Goal: Task Accomplishment & Management: Use online tool/utility

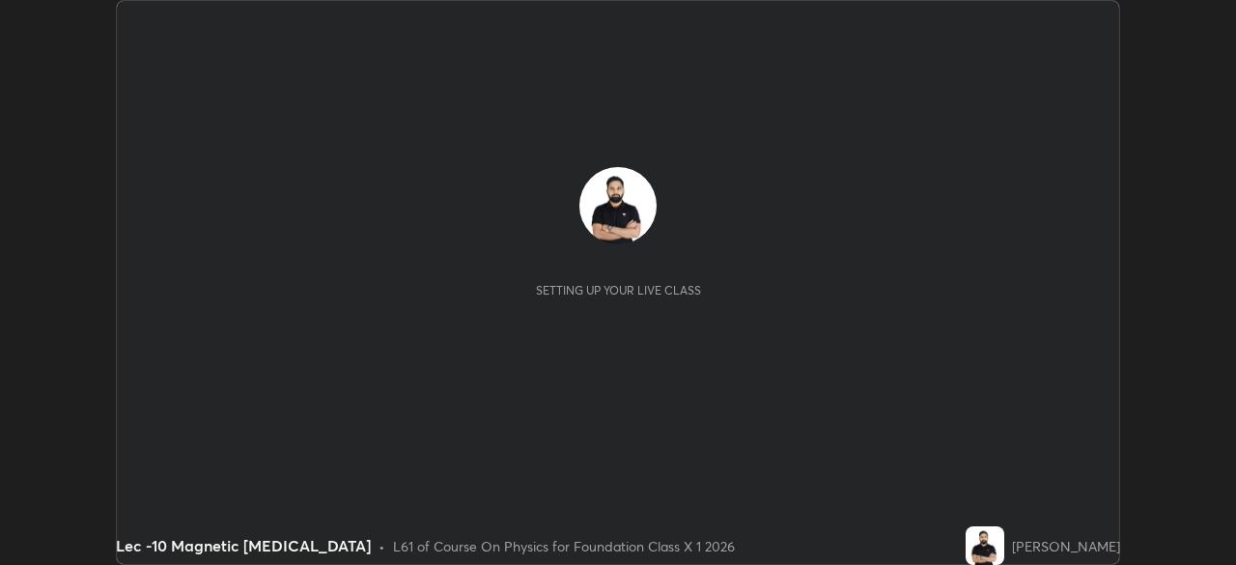
scroll to position [565, 1235]
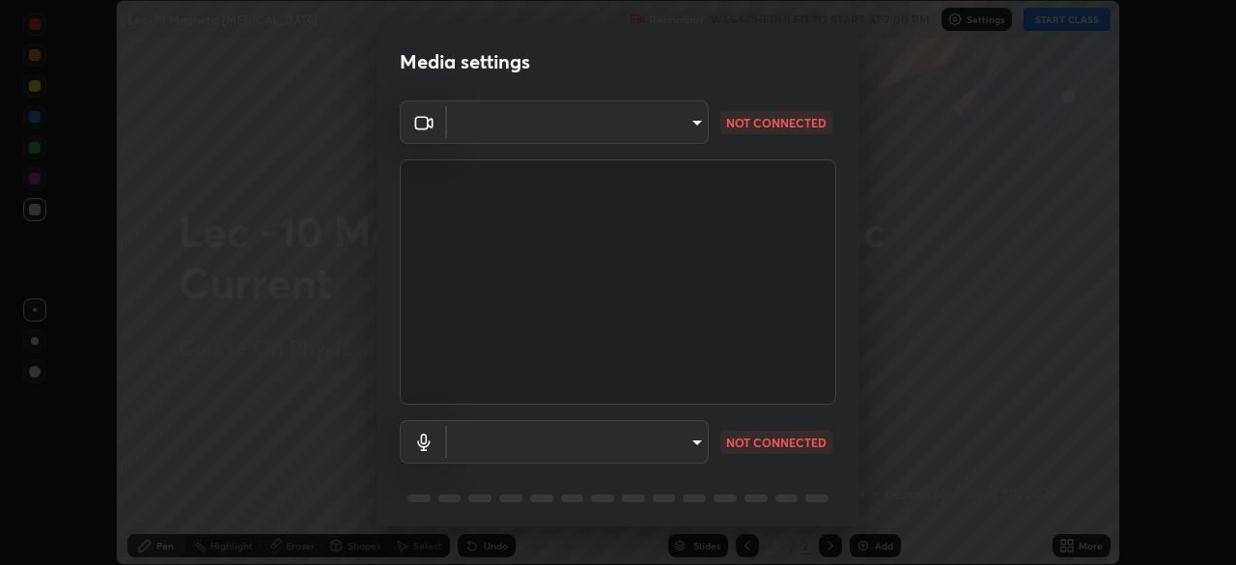
type input "bba66c41345857dcc9a6d4c580dc01eb5c8f13e357e582705132971b55534d29"
type input "ec6ec2dc0f2f3e030c25a31047b233f474420635a2a41b721e21e6901f136957"
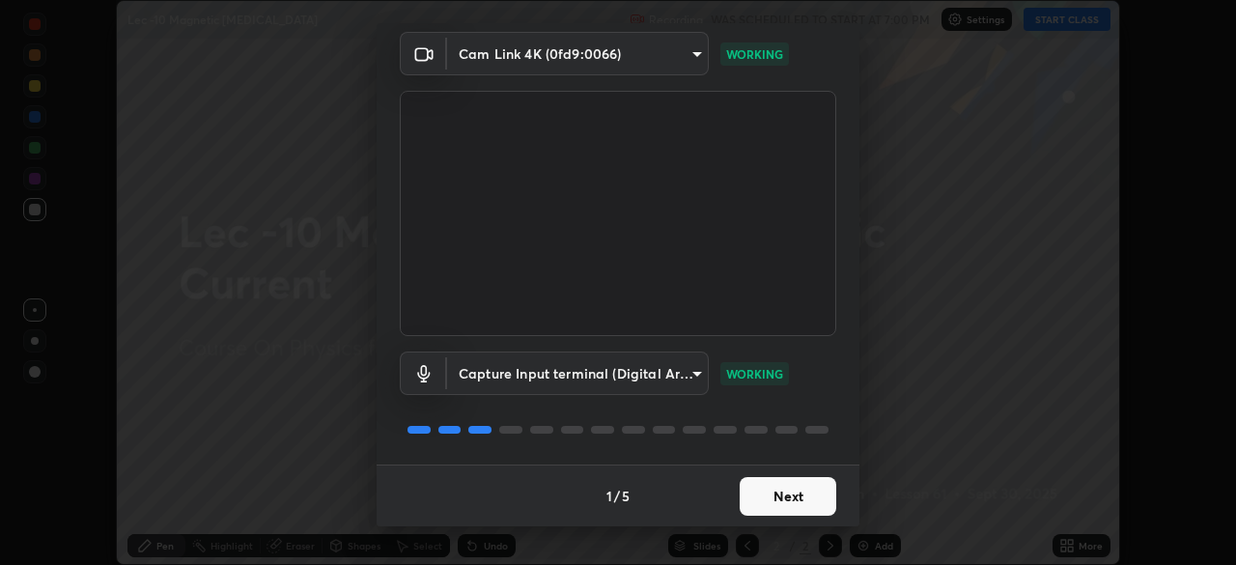
click at [771, 504] on button "Next" at bounding box center [788, 496] width 97 height 39
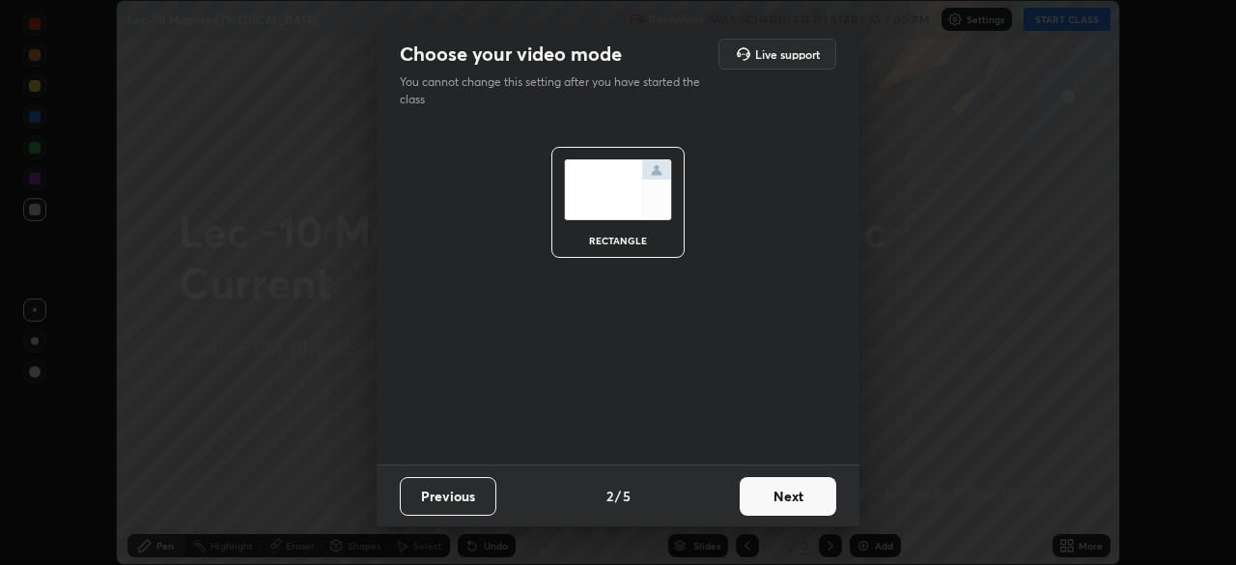
click at [768, 506] on button "Next" at bounding box center [788, 496] width 97 height 39
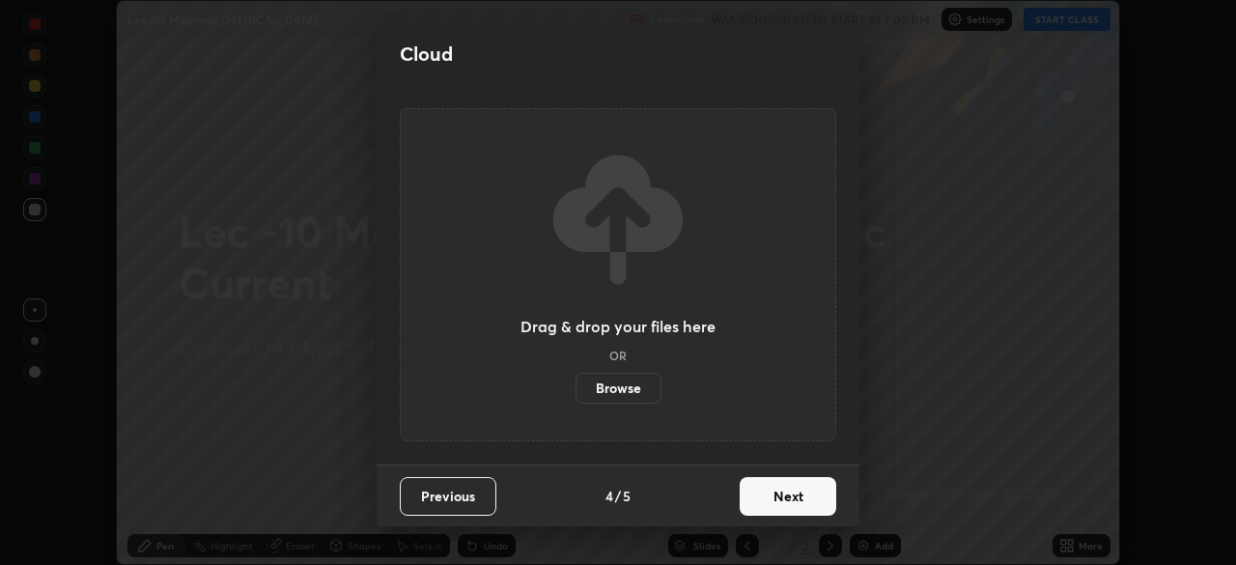
click at [788, 495] on button "Next" at bounding box center [788, 496] width 97 height 39
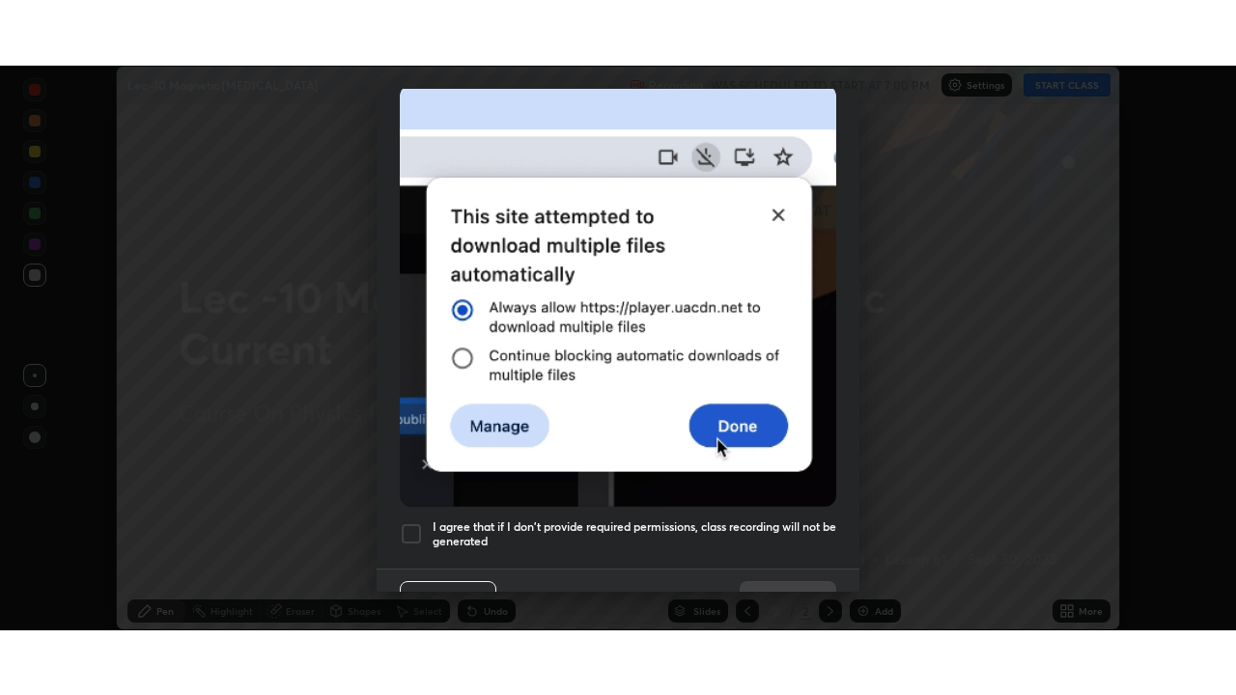
scroll to position [463, 0]
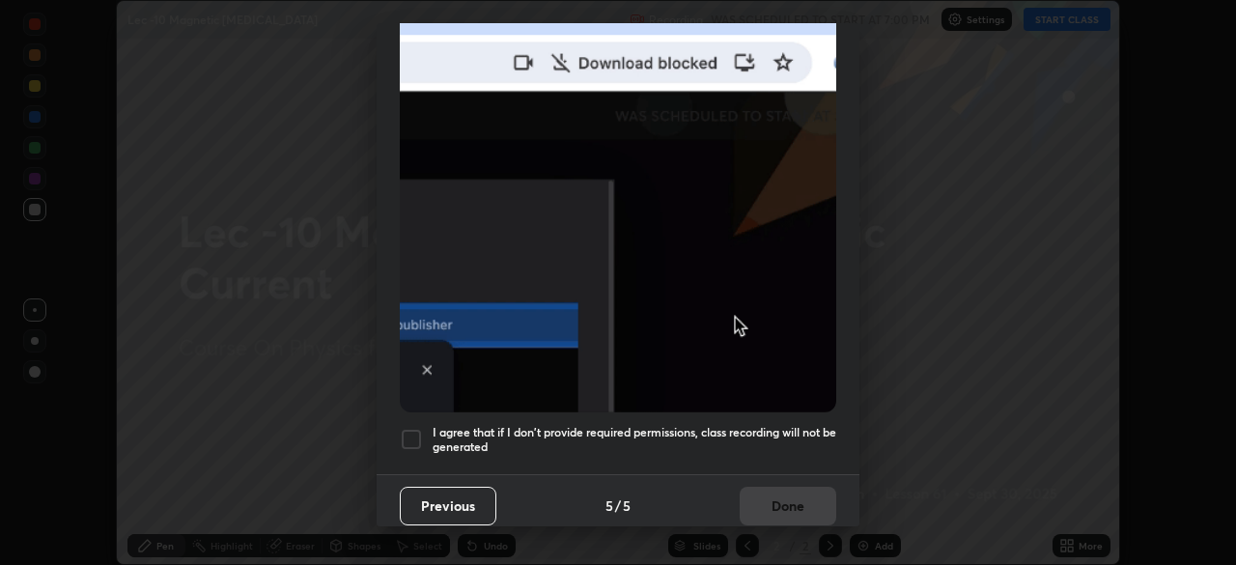
click at [405, 432] on div at bounding box center [411, 439] width 23 height 23
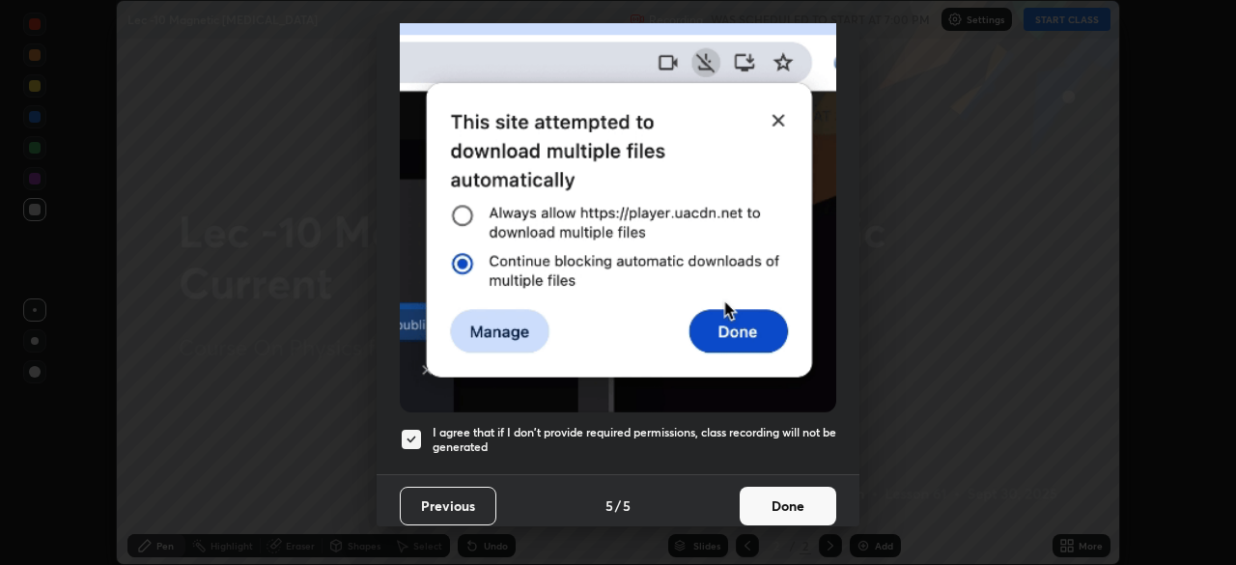
click at [779, 495] on button "Done" at bounding box center [788, 506] width 97 height 39
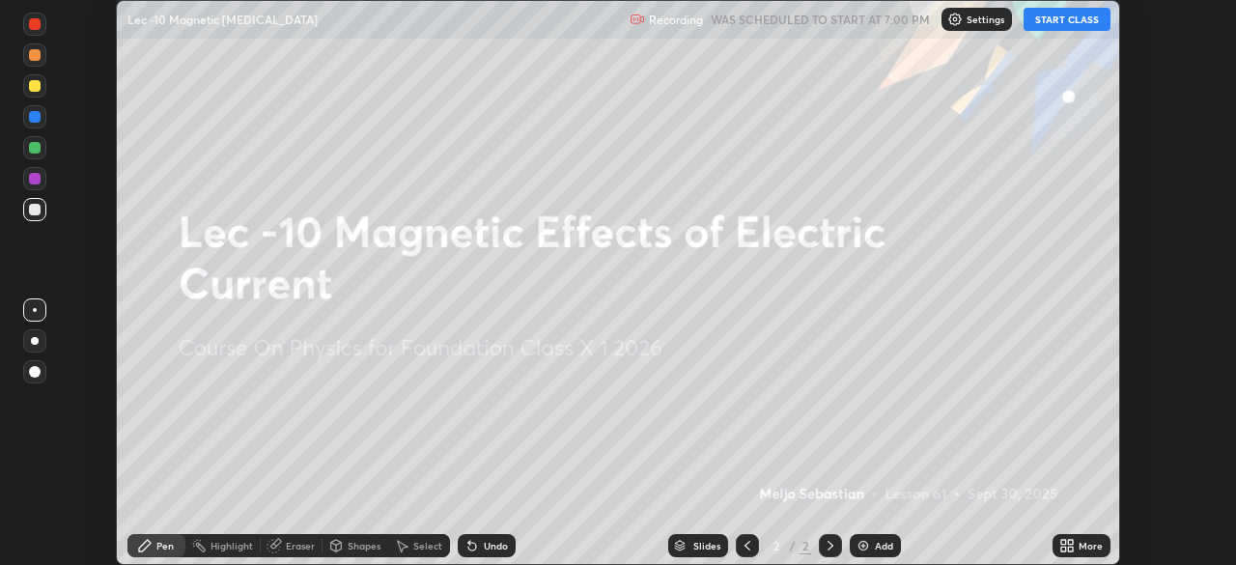
click at [1059, 18] on button "START CLASS" at bounding box center [1067, 19] width 87 height 23
click at [1067, 545] on icon at bounding box center [1066, 545] width 15 height 15
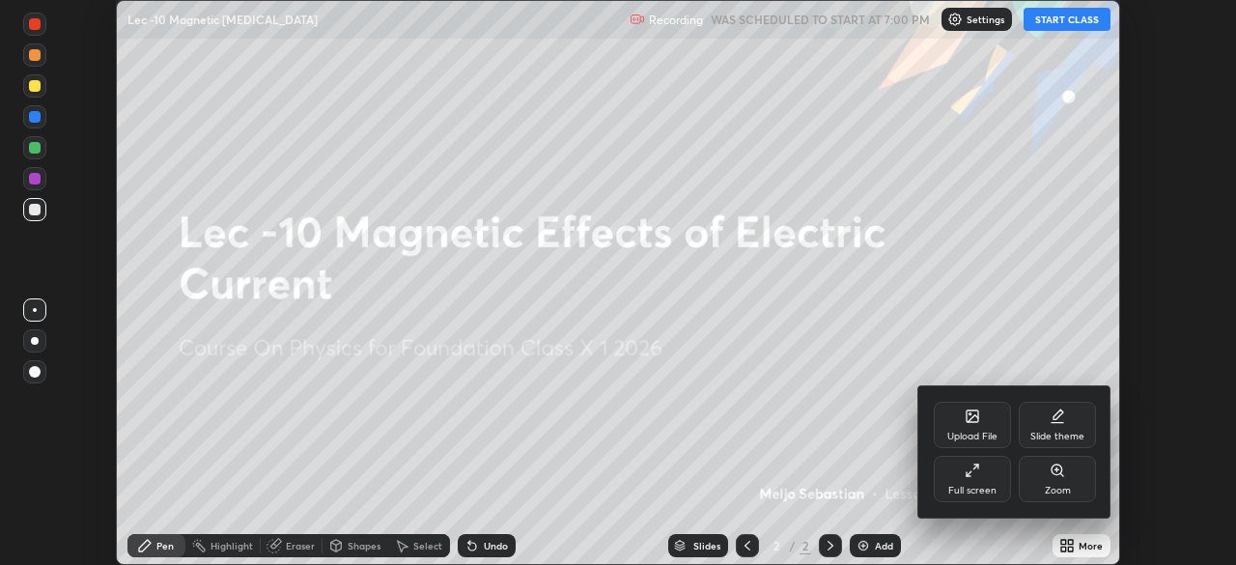
click at [975, 499] on div "Full screen" at bounding box center [972, 479] width 77 height 46
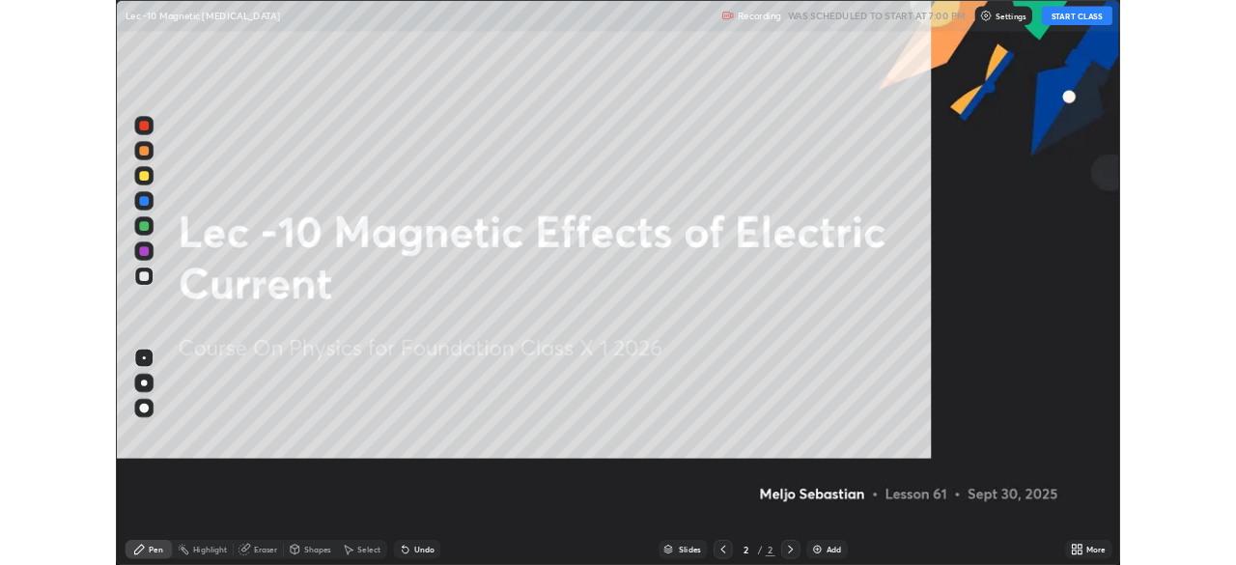
scroll to position [695, 1236]
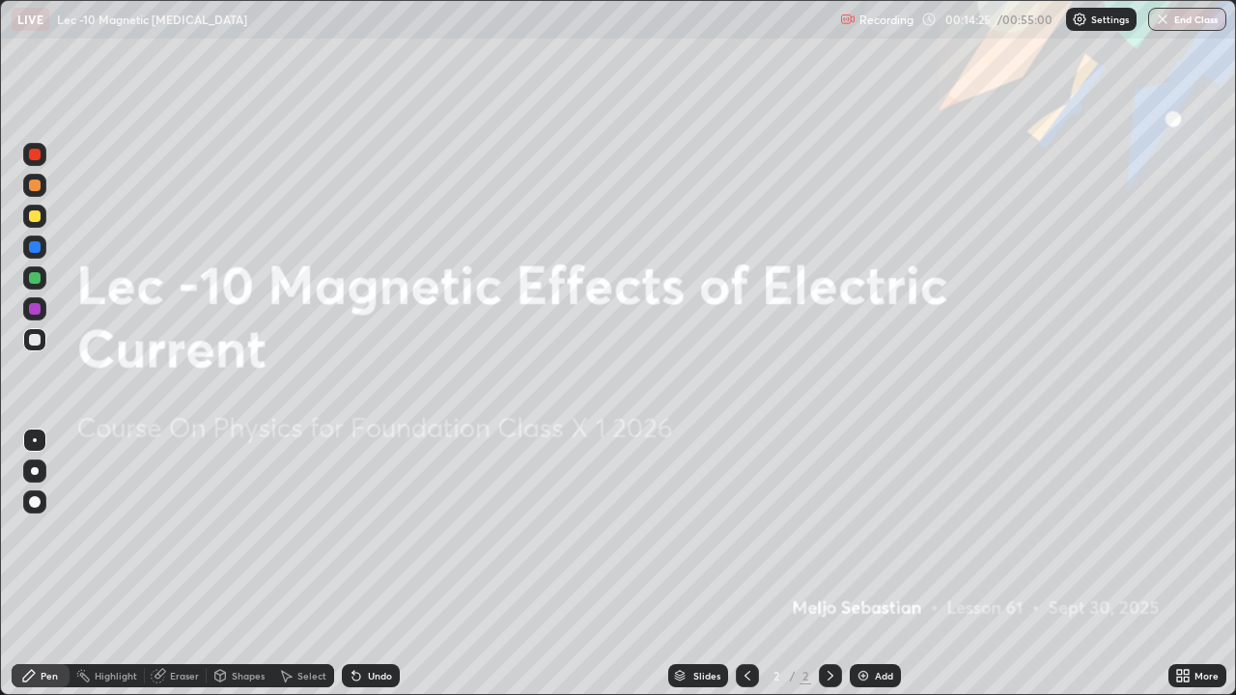
click at [883, 564] on div "Add" at bounding box center [884, 676] width 18 height 10
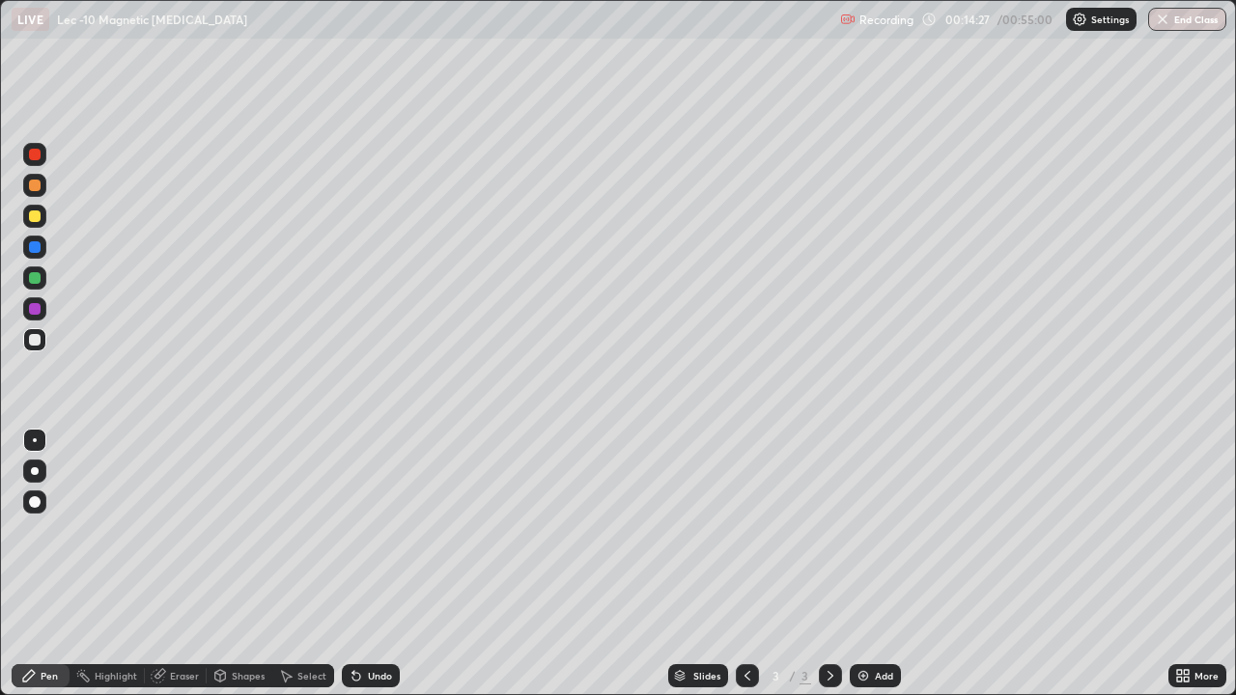
click at [40, 282] on div at bounding box center [34, 277] width 23 height 23
click at [34, 245] on div at bounding box center [35, 247] width 12 height 12
click at [36, 309] on div at bounding box center [35, 309] width 12 height 12
click at [37, 272] on div at bounding box center [35, 278] width 12 height 12
click at [356, 564] on icon at bounding box center [356, 675] width 15 height 15
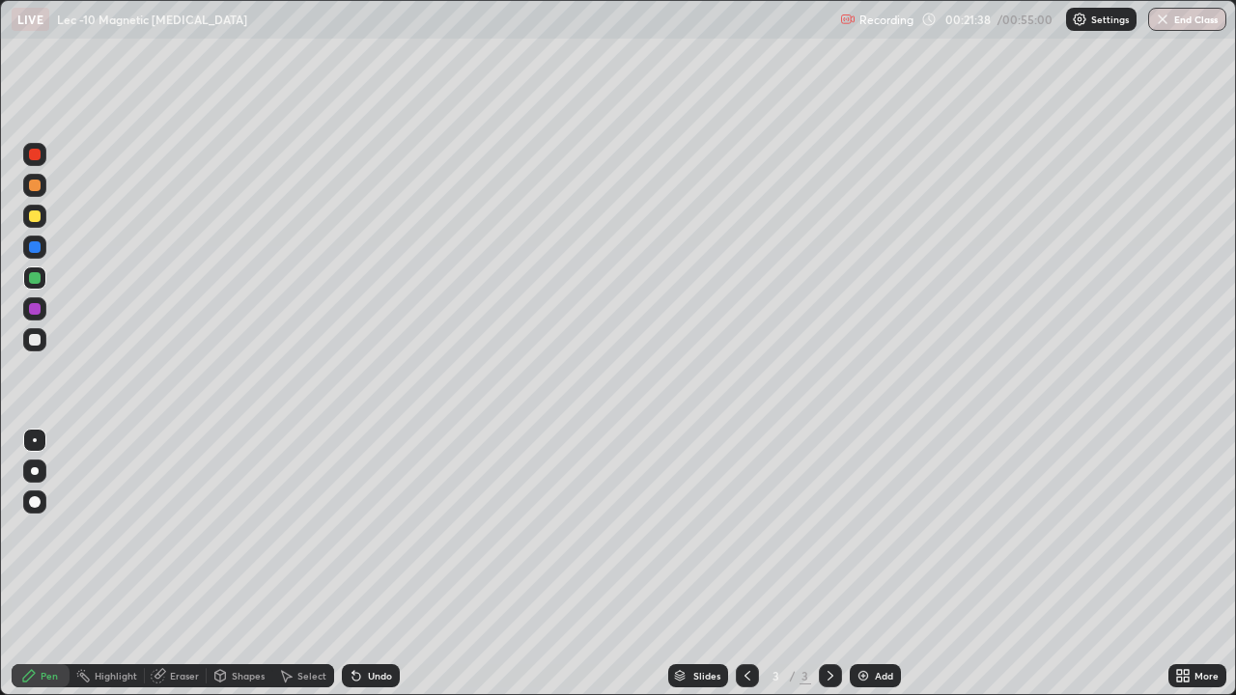
click at [42, 249] on div at bounding box center [34, 247] width 23 height 23
click at [35, 280] on div at bounding box center [35, 278] width 12 height 12
click at [872, 564] on div "Add" at bounding box center [875, 675] width 51 height 23
click at [35, 212] on div at bounding box center [35, 216] width 12 height 12
click at [279, 564] on icon at bounding box center [285, 675] width 15 height 15
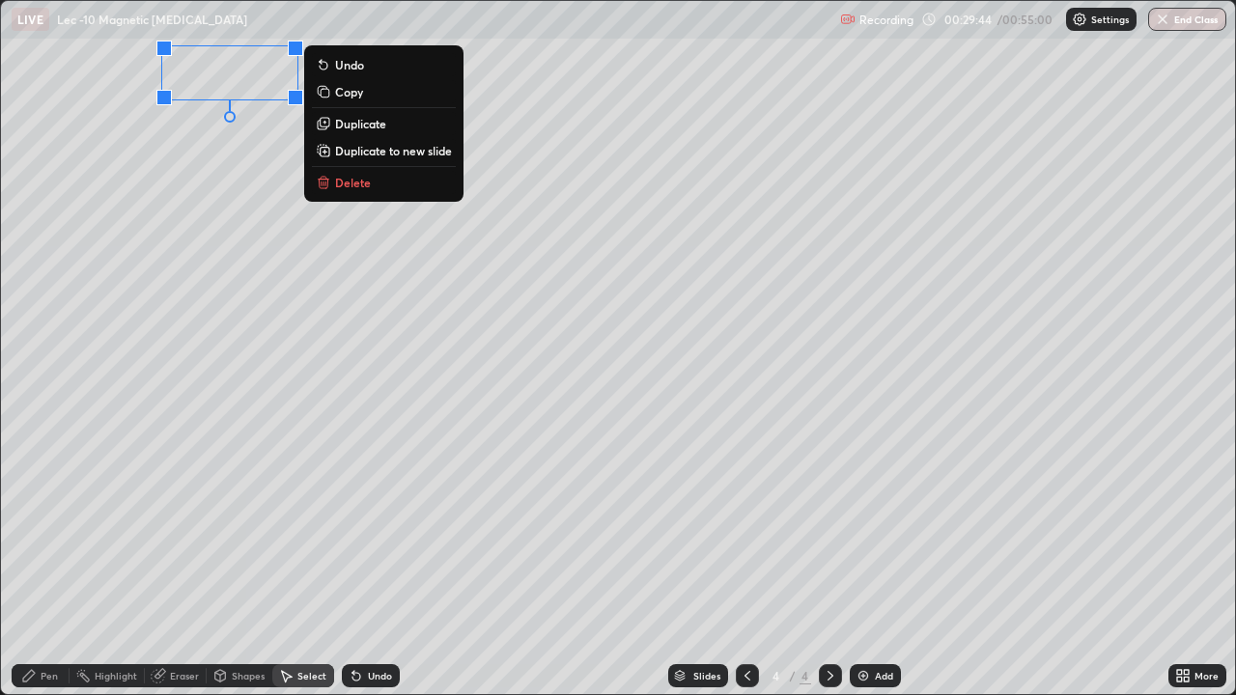
click at [47, 564] on div "Pen" at bounding box center [41, 676] width 58 height 39
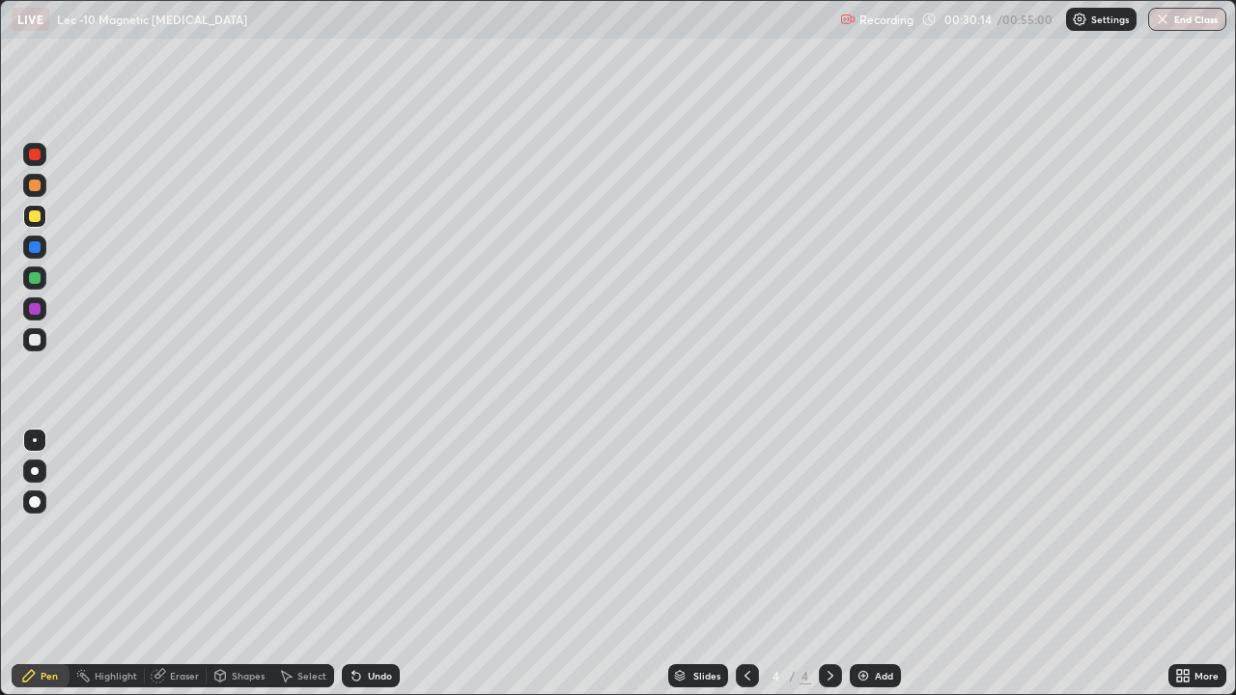
click at [291, 564] on icon at bounding box center [285, 675] width 15 height 15
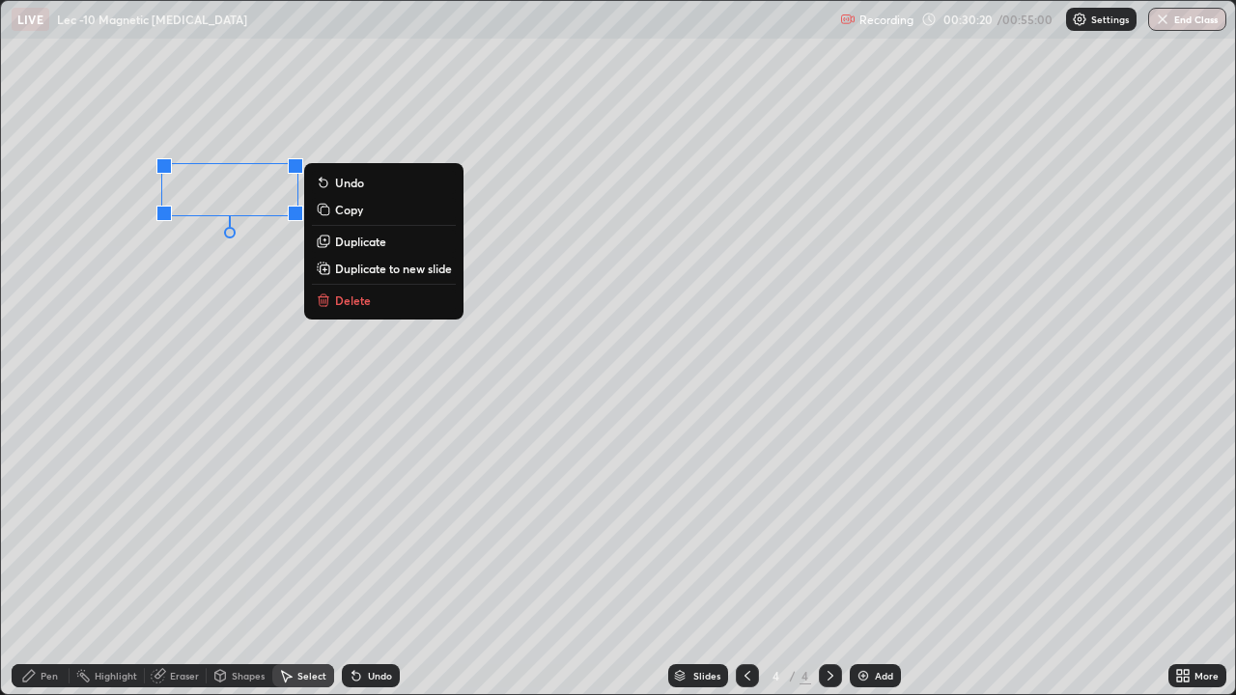
click at [167, 564] on div "Eraser" at bounding box center [176, 675] width 62 height 23
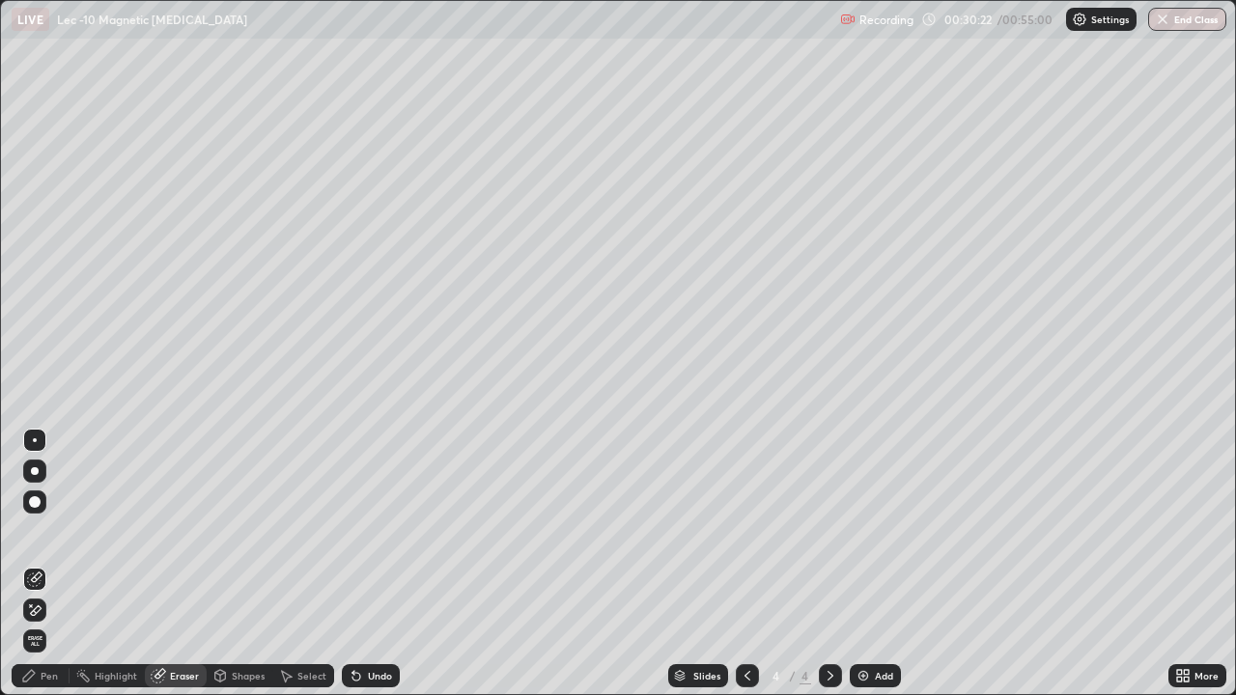
click at [44, 564] on div "Pen" at bounding box center [49, 676] width 17 height 10
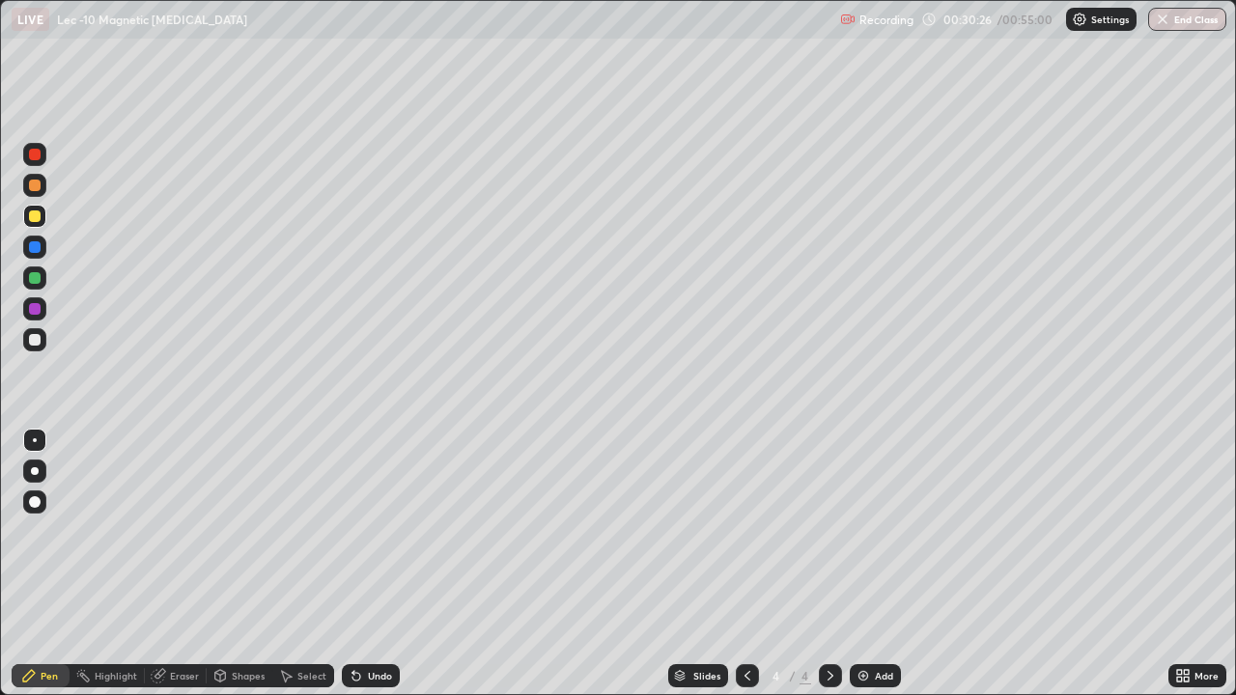
click at [36, 250] on div at bounding box center [35, 247] width 12 height 12
click at [42, 284] on div at bounding box center [34, 277] width 23 height 23
click at [368, 564] on div "Undo" at bounding box center [380, 676] width 24 height 10
click at [362, 564] on div "Undo" at bounding box center [371, 675] width 58 height 23
click at [35, 315] on div at bounding box center [34, 308] width 23 height 23
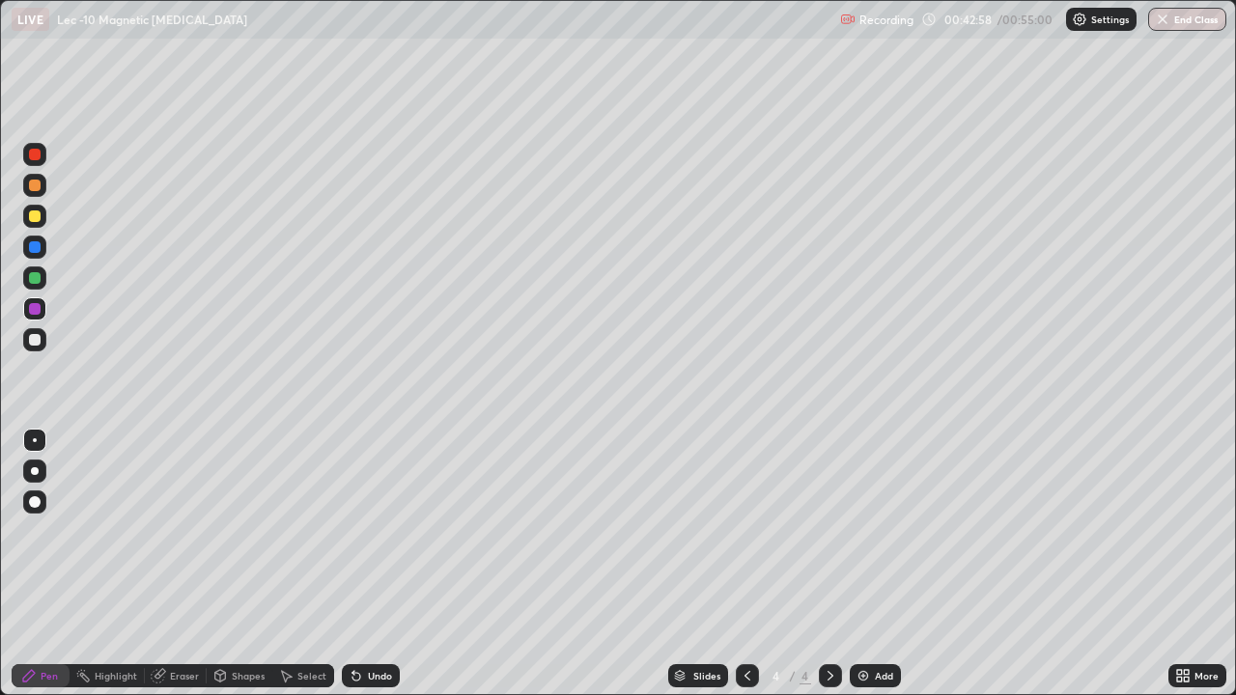
click at [182, 564] on div "Eraser" at bounding box center [184, 676] width 29 height 10
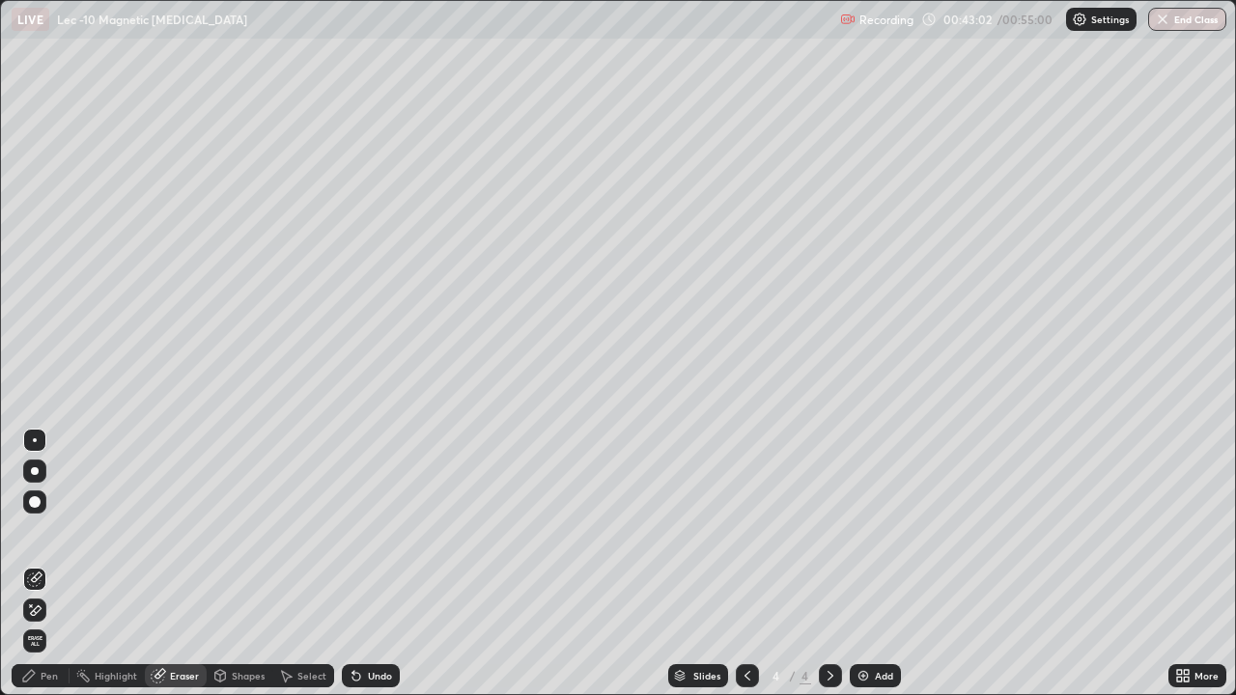
click at [59, 564] on div "Pen" at bounding box center [41, 675] width 58 height 23
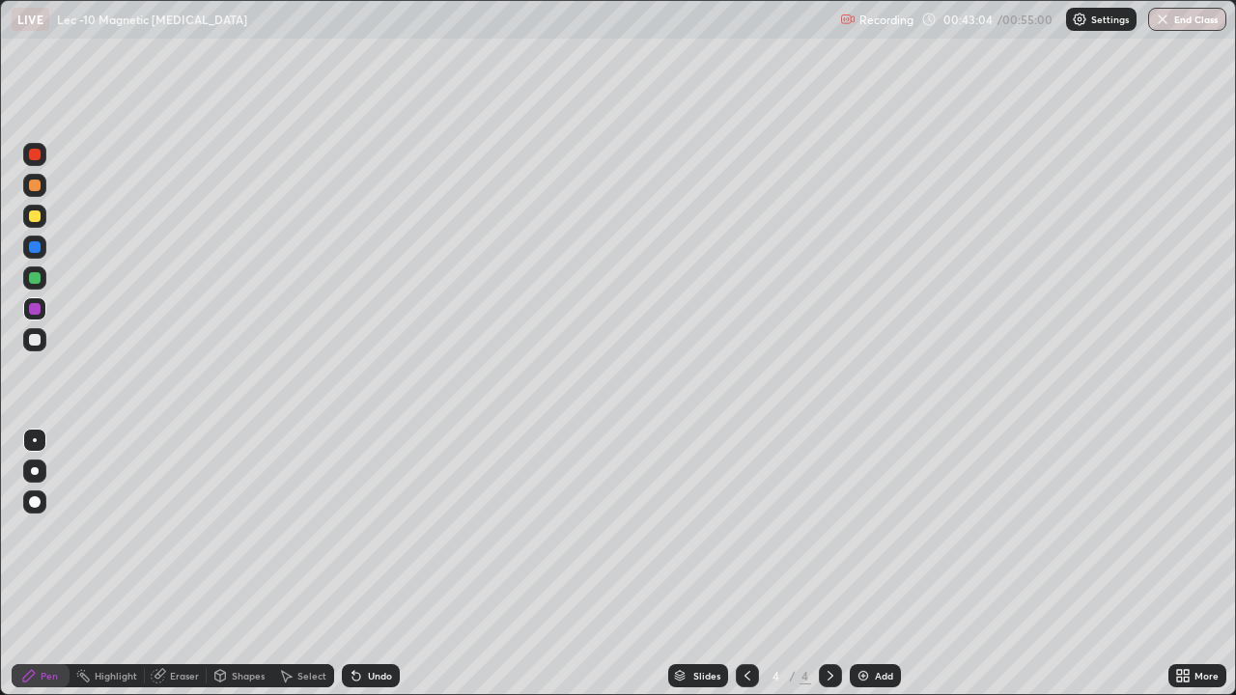
click at [178, 564] on div "Eraser" at bounding box center [176, 675] width 62 height 23
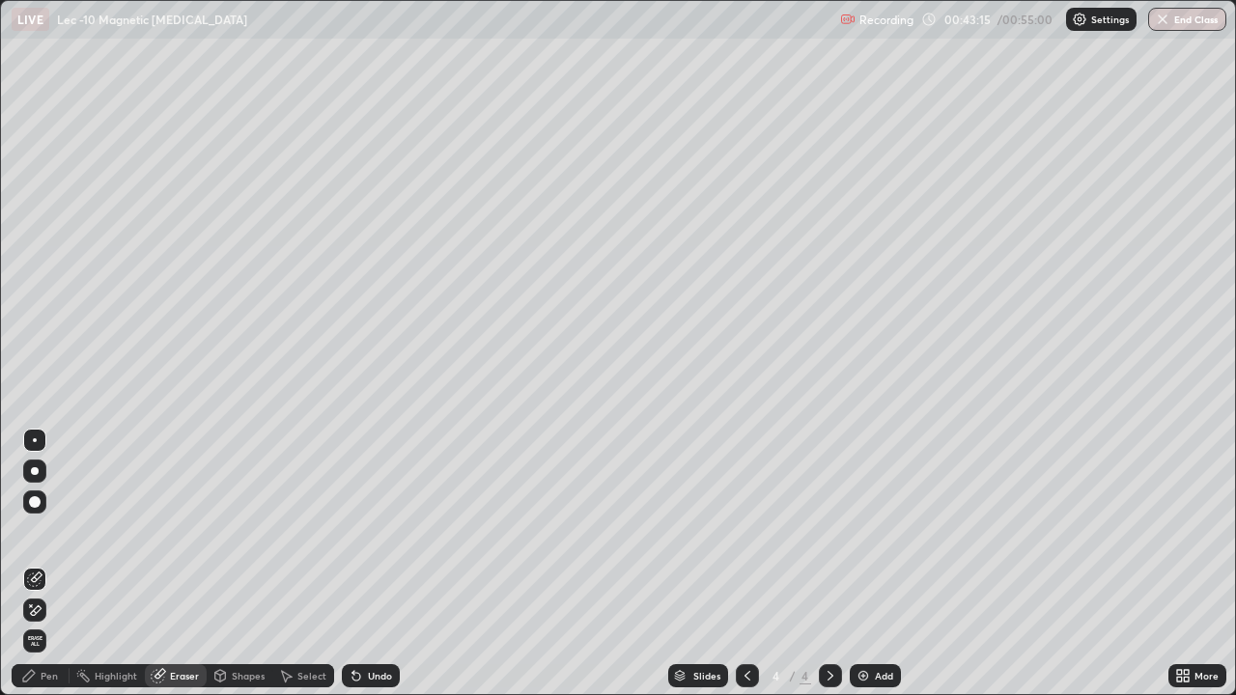
click at [302, 564] on div "Select" at bounding box center [311, 676] width 29 height 10
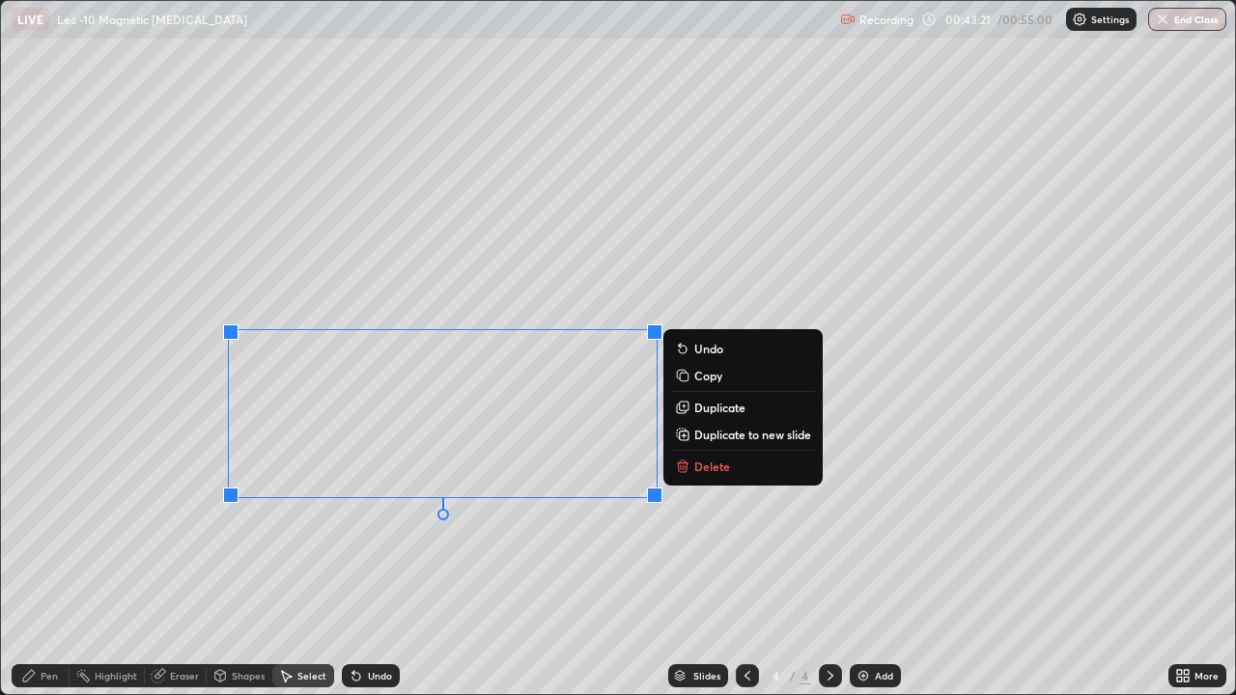
click at [48, 564] on div "Pen" at bounding box center [41, 675] width 58 height 23
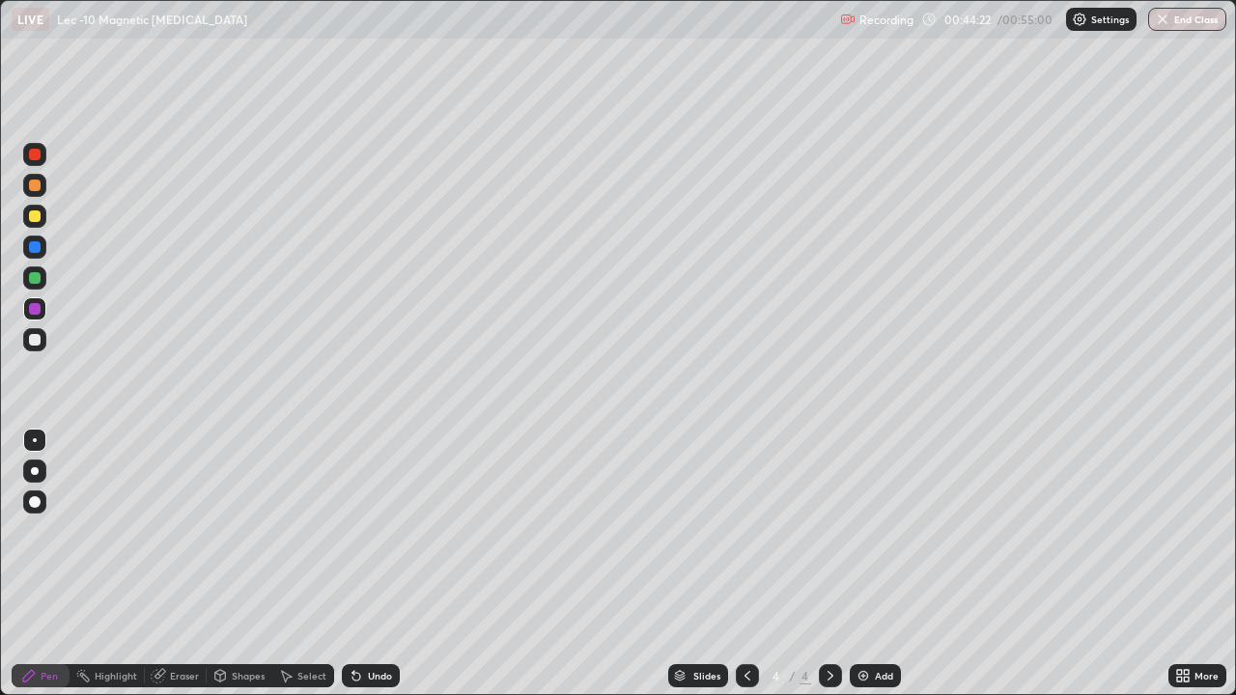
click at [167, 564] on div "Eraser" at bounding box center [176, 675] width 62 height 23
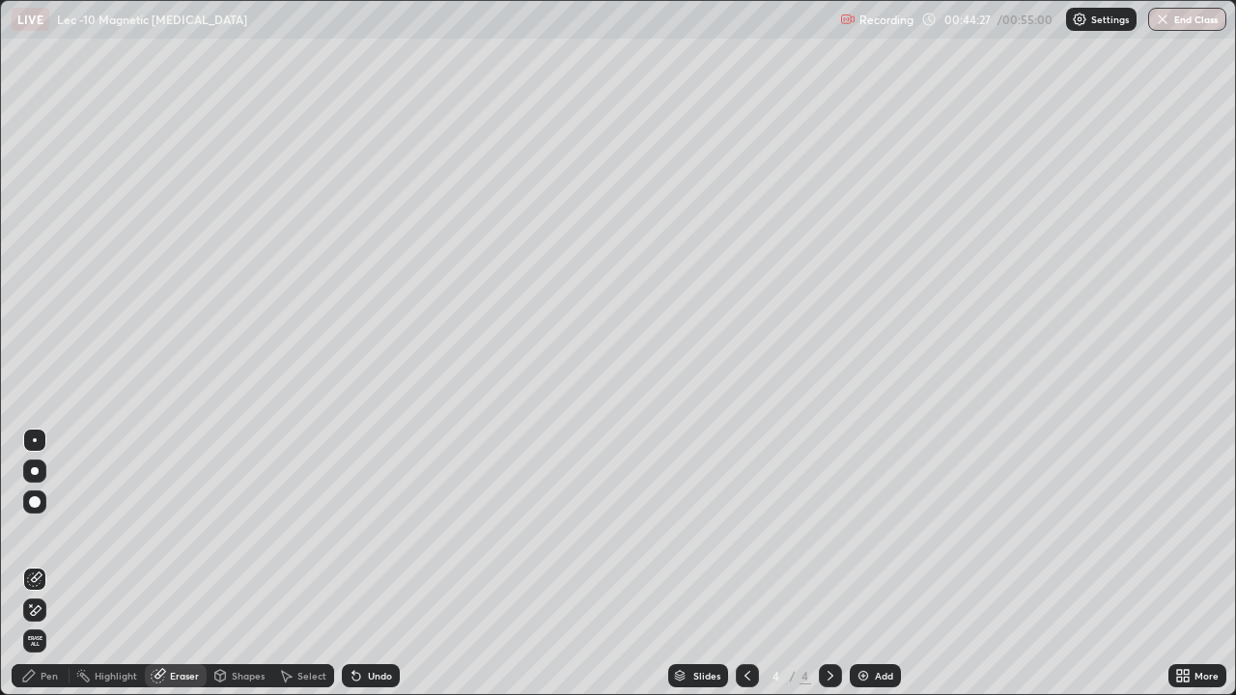
click at [45, 564] on div "Pen" at bounding box center [49, 676] width 17 height 10
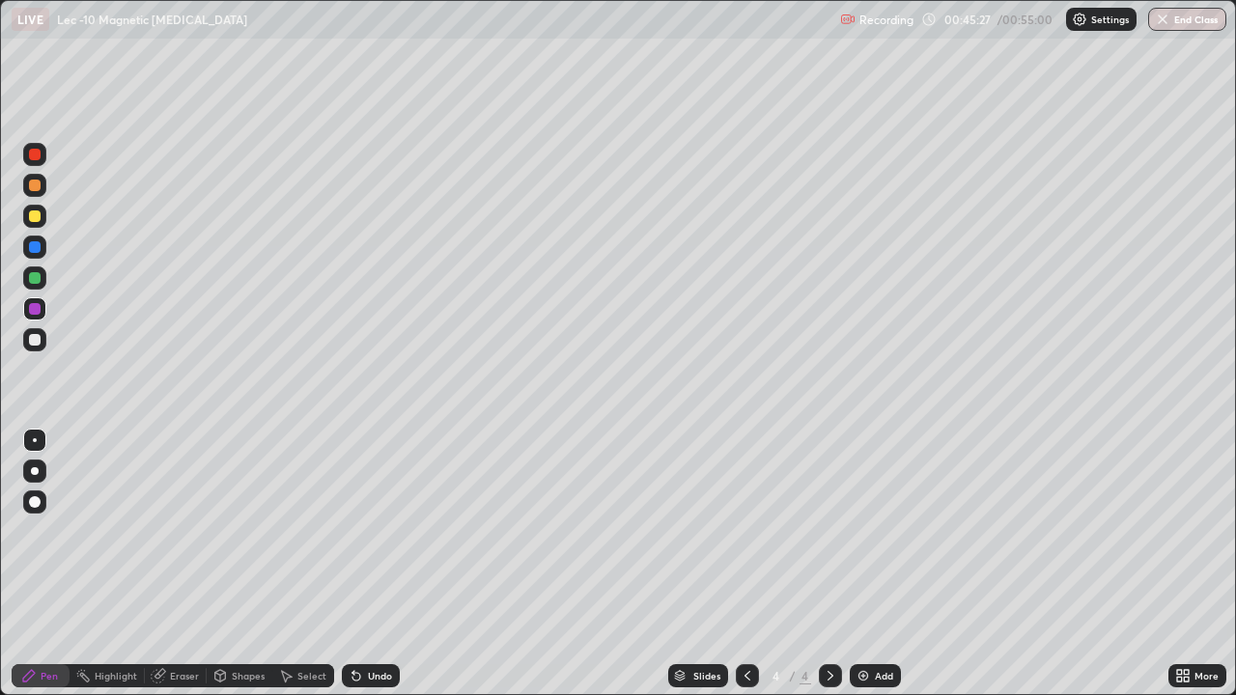
click at [45, 286] on div at bounding box center [34, 278] width 23 height 31
click at [368, 564] on div "Undo" at bounding box center [380, 676] width 24 height 10
click at [364, 564] on div "Undo" at bounding box center [371, 675] width 58 height 23
click at [368, 564] on div "Undo" at bounding box center [380, 676] width 24 height 10
click at [378, 564] on div "Undo" at bounding box center [380, 676] width 24 height 10
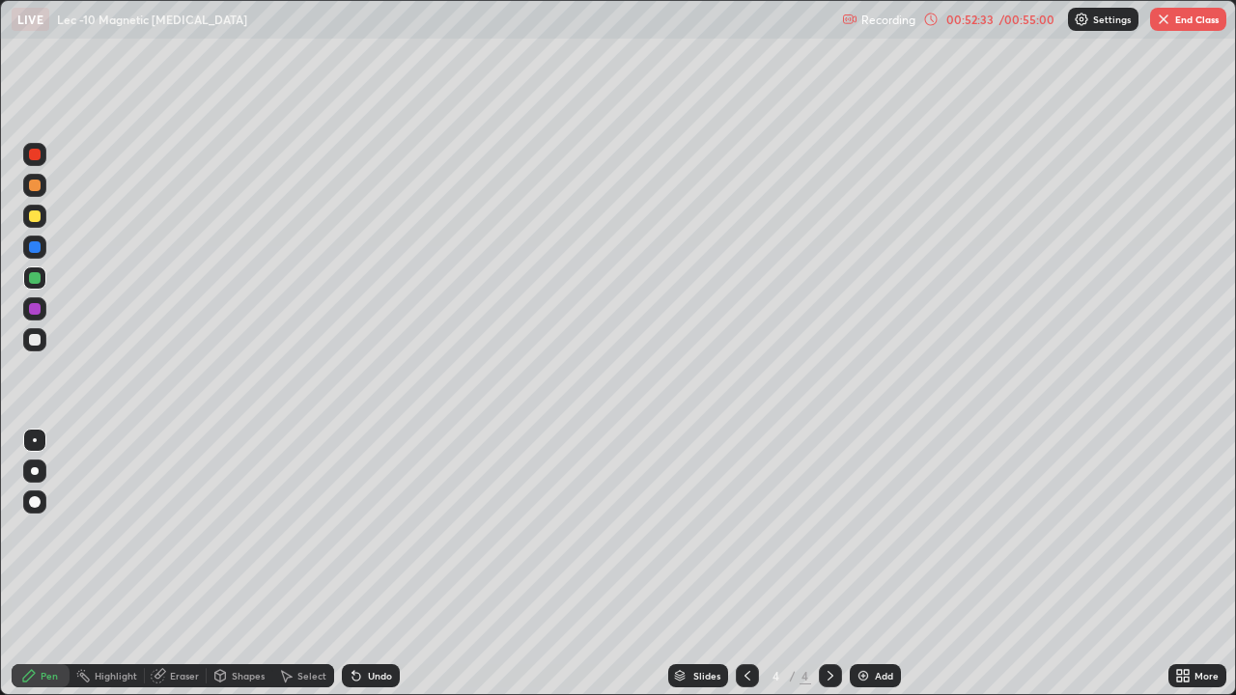
click at [1186, 17] on button "End Class" at bounding box center [1188, 19] width 76 height 23
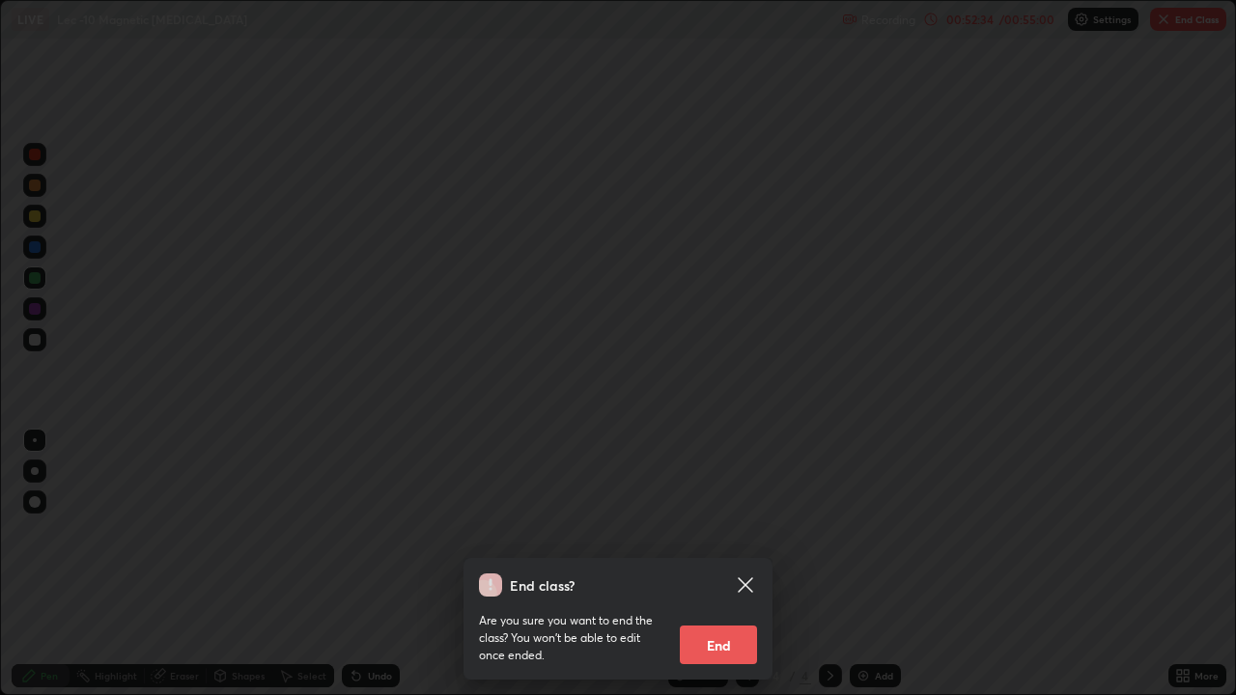
click at [733, 564] on button "End" at bounding box center [718, 645] width 77 height 39
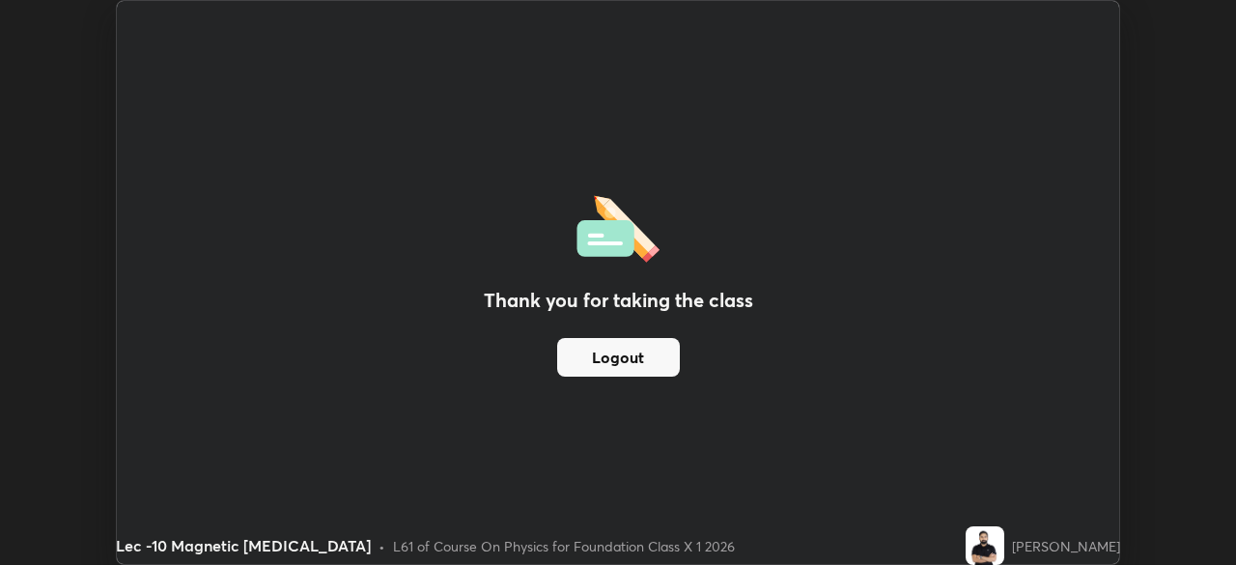
scroll to position [95993, 95322]
